Goal: Navigation & Orientation: Find specific page/section

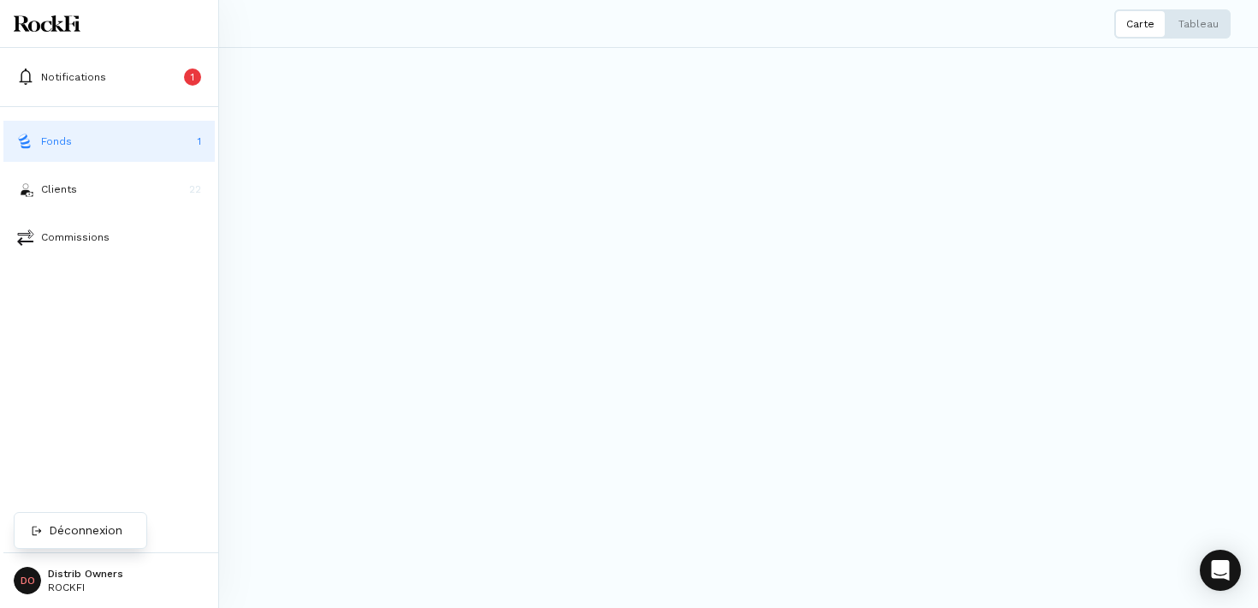
click at [65, 579] on html "Notifications 1 Fonds 1 Clients 22 Commissions DO Distrib Owners ROCKFI Fonds C…" at bounding box center [629, 304] width 1258 height 608
click at [73, 532] on p "Déconnexion" at bounding box center [86, 530] width 74 height 18
